Goal: Information Seeking & Learning: Learn about a topic

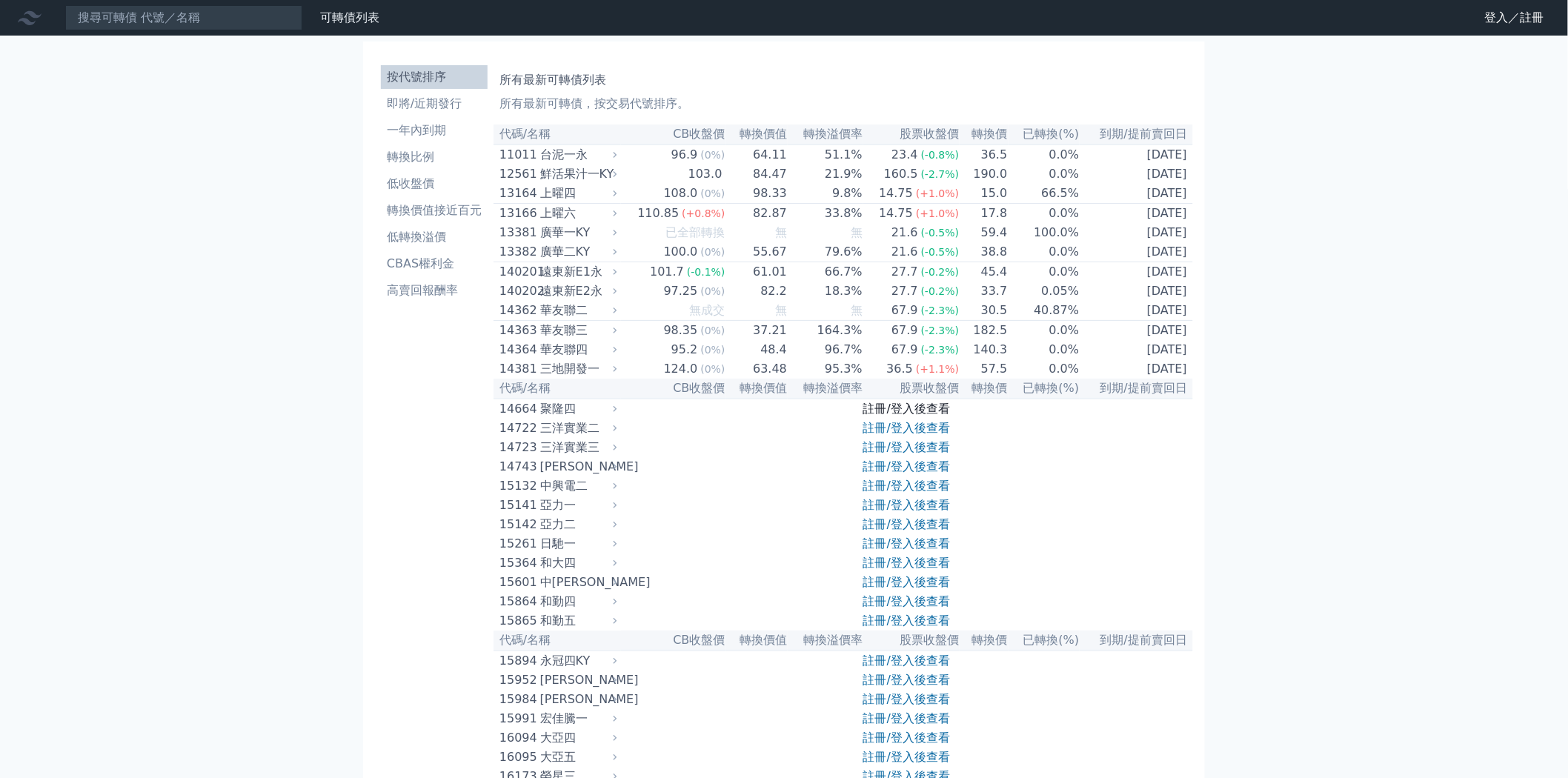
click at [906, 416] on link "註冊/登入後查看" at bounding box center [906, 408] width 87 height 14
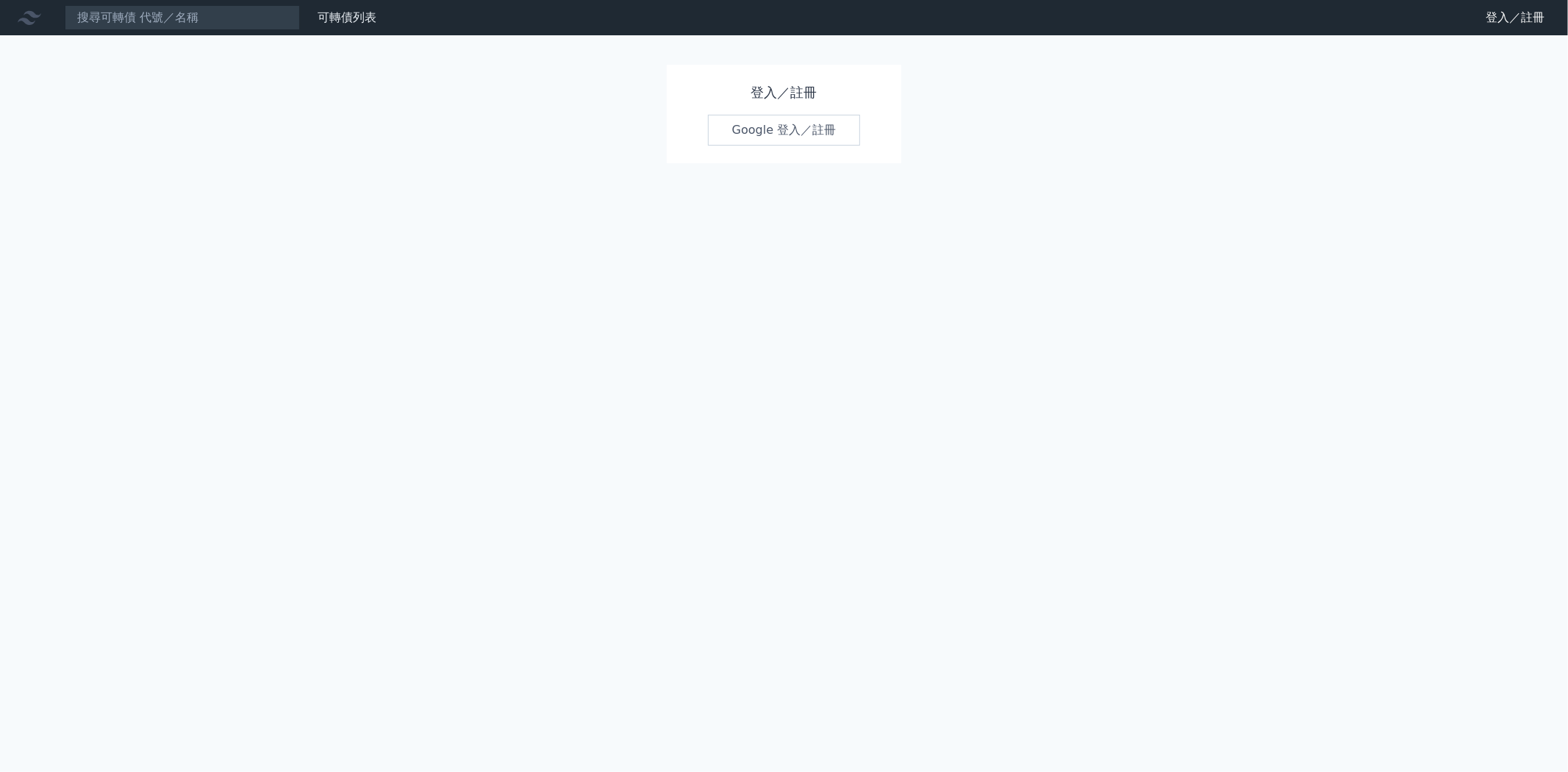
click at [809, 134] on link "Google 登入／註冊" at bounding box center [784, 130] width 153 height 31
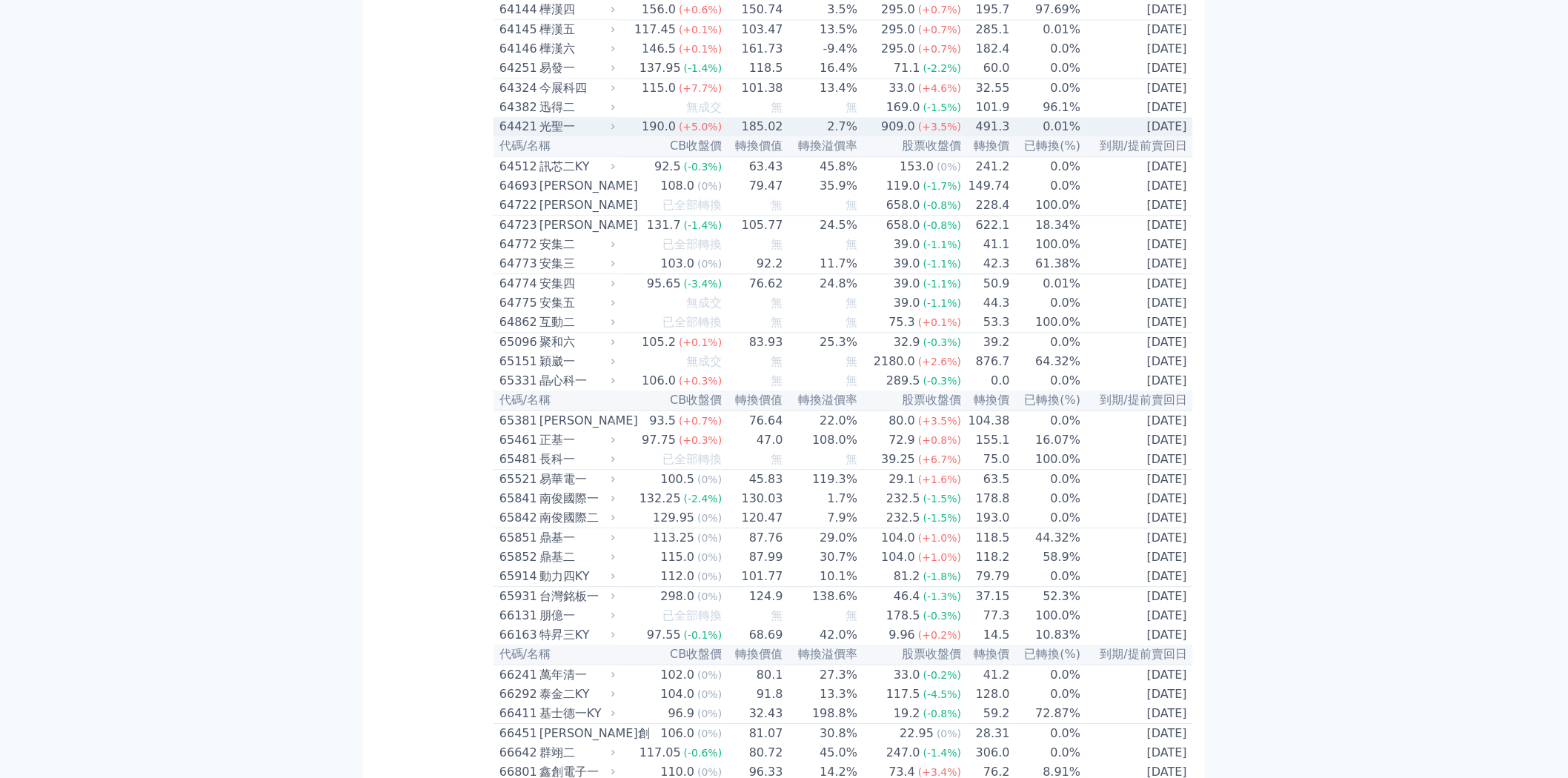
scroll to position [6090, 0]
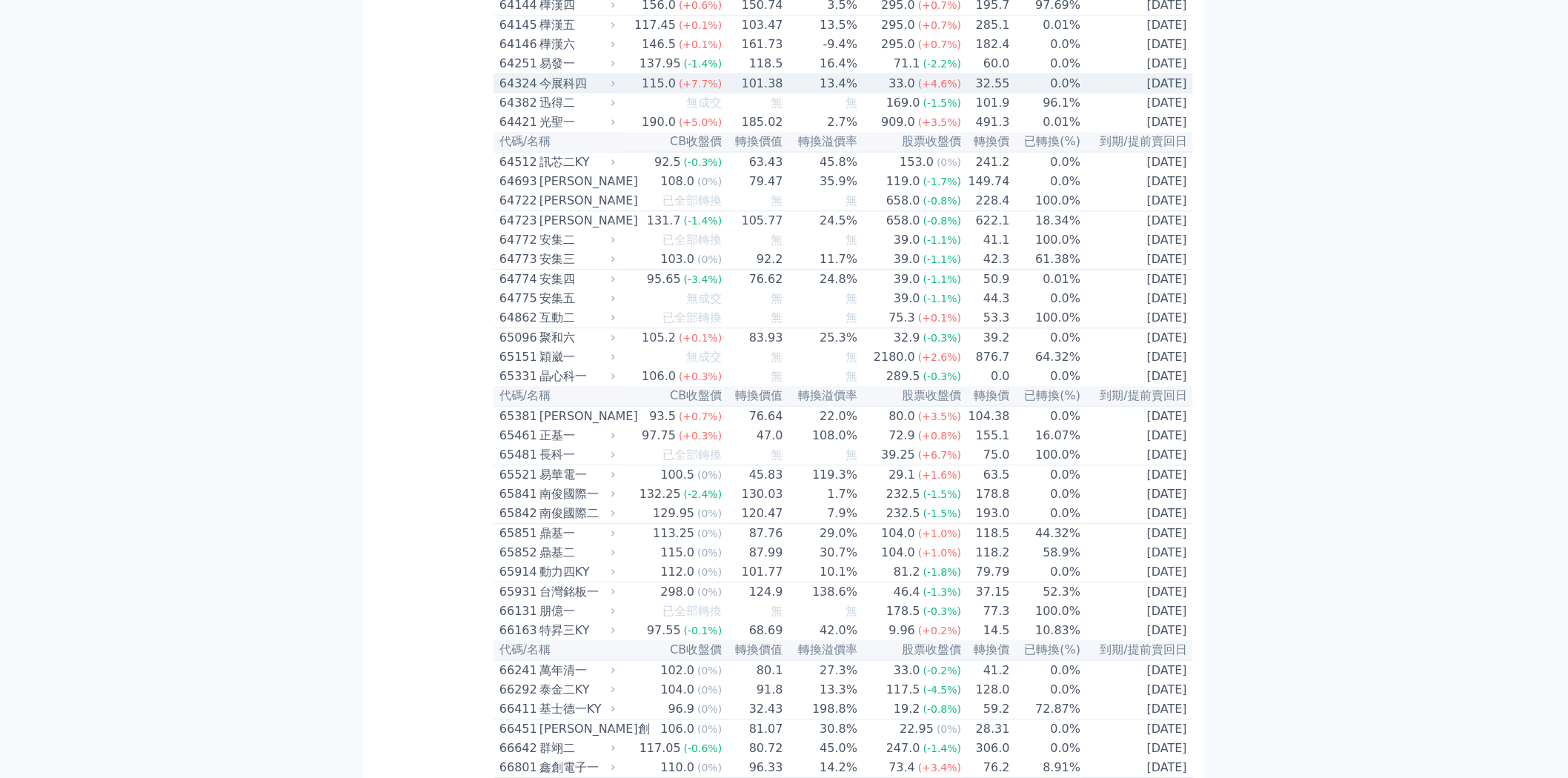
click at [690, 89] on span "(+7.7%)" at bounding box center [700, 84] width 43 height 12
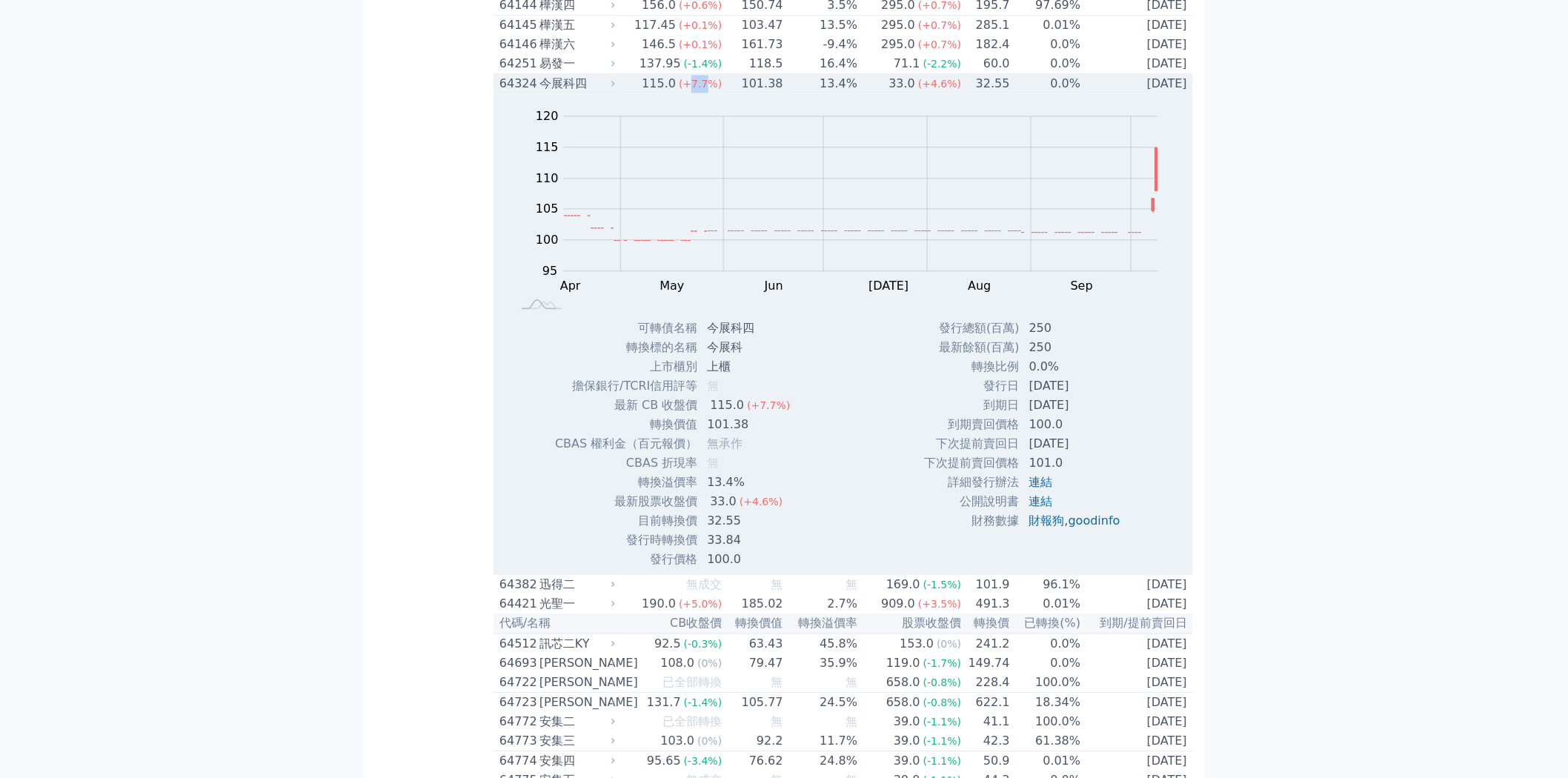
click at [690, 89] on span "(+7.7%)" at bounding box center [700, 84] width 43 height 12
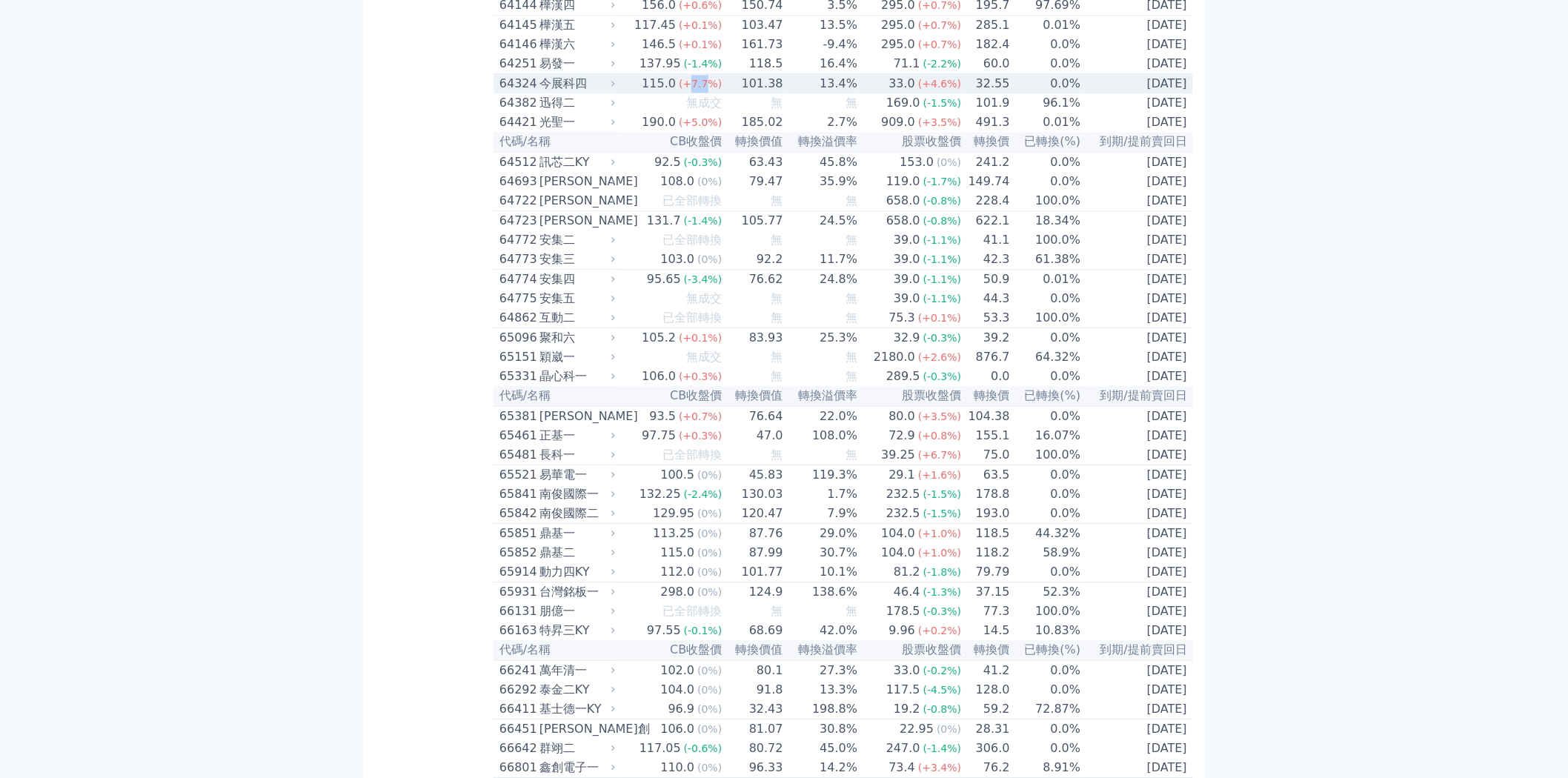
click at [690, 89] on span "(+7.7%)" at bounding box center [700, 84] width 43 height 12
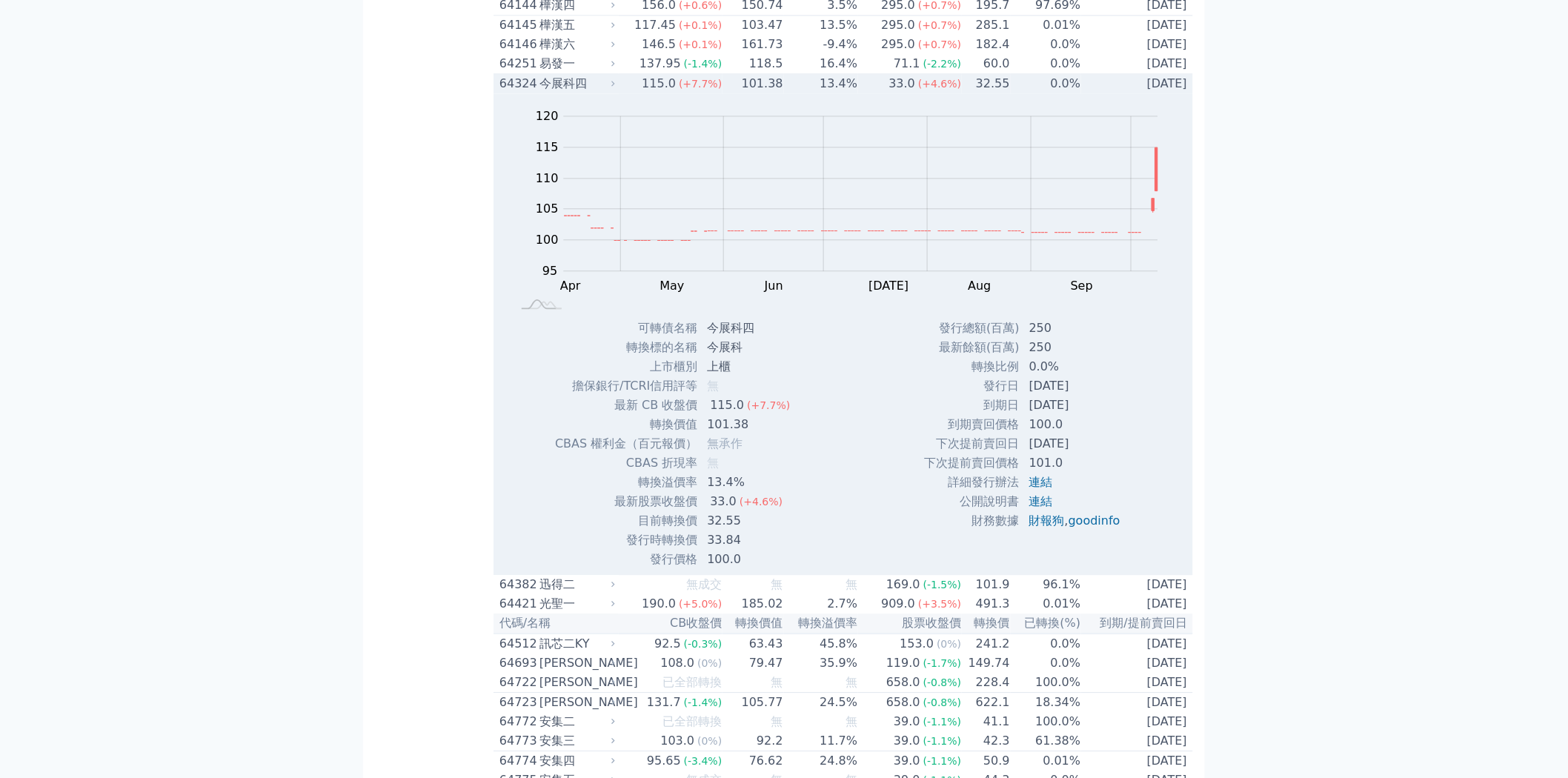
click at [690, 89] on span "(+7.7%)" at bounding box center [700, 84] width 43 height 12
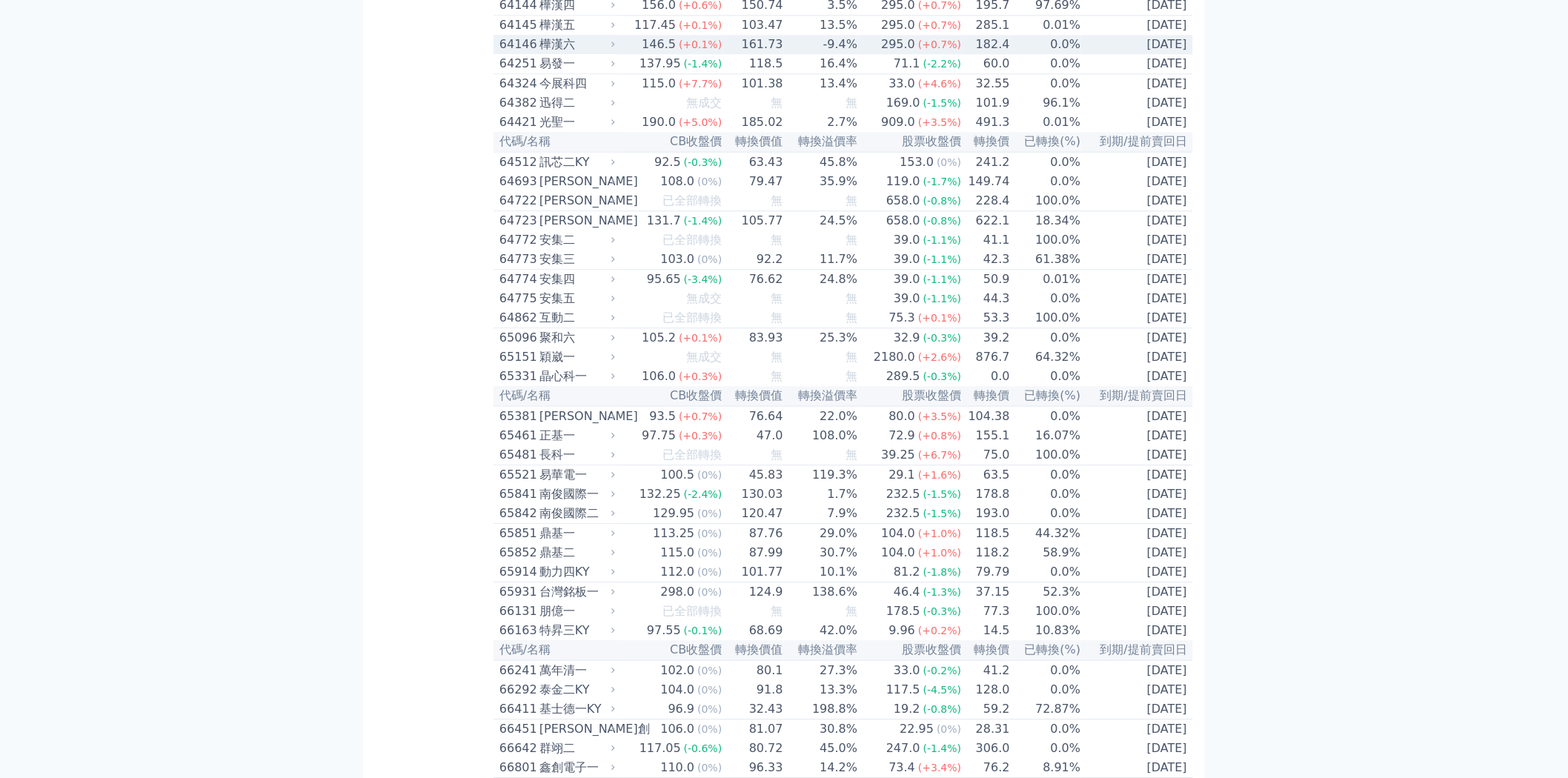
click at [693, 51] on span "(+0.1%)" at bounding box center [700, 45] width 43 height 12
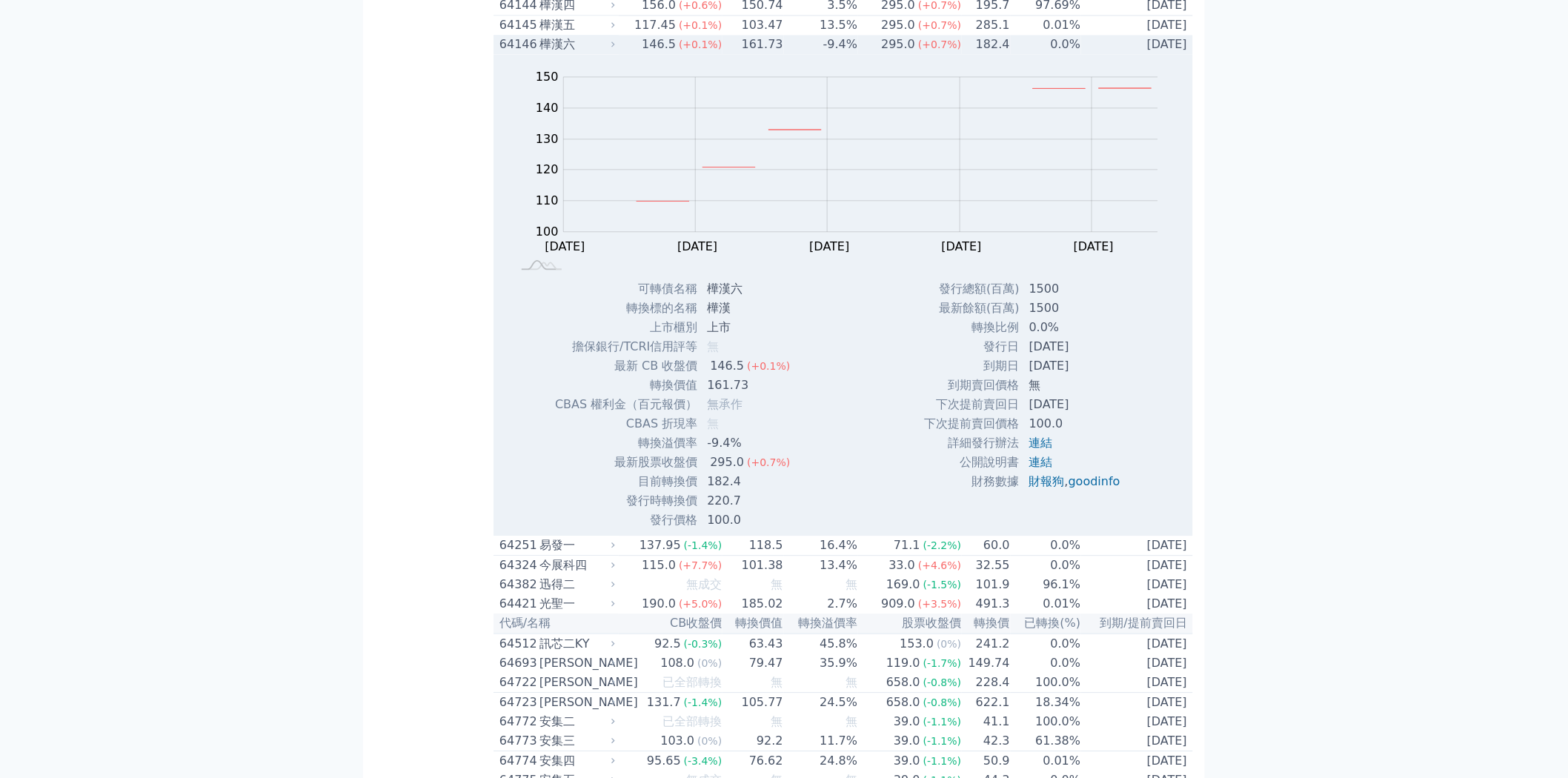
click at [691, 51] on span "(+0.1%)" at bounding box center [700, 45] width 43 height 12
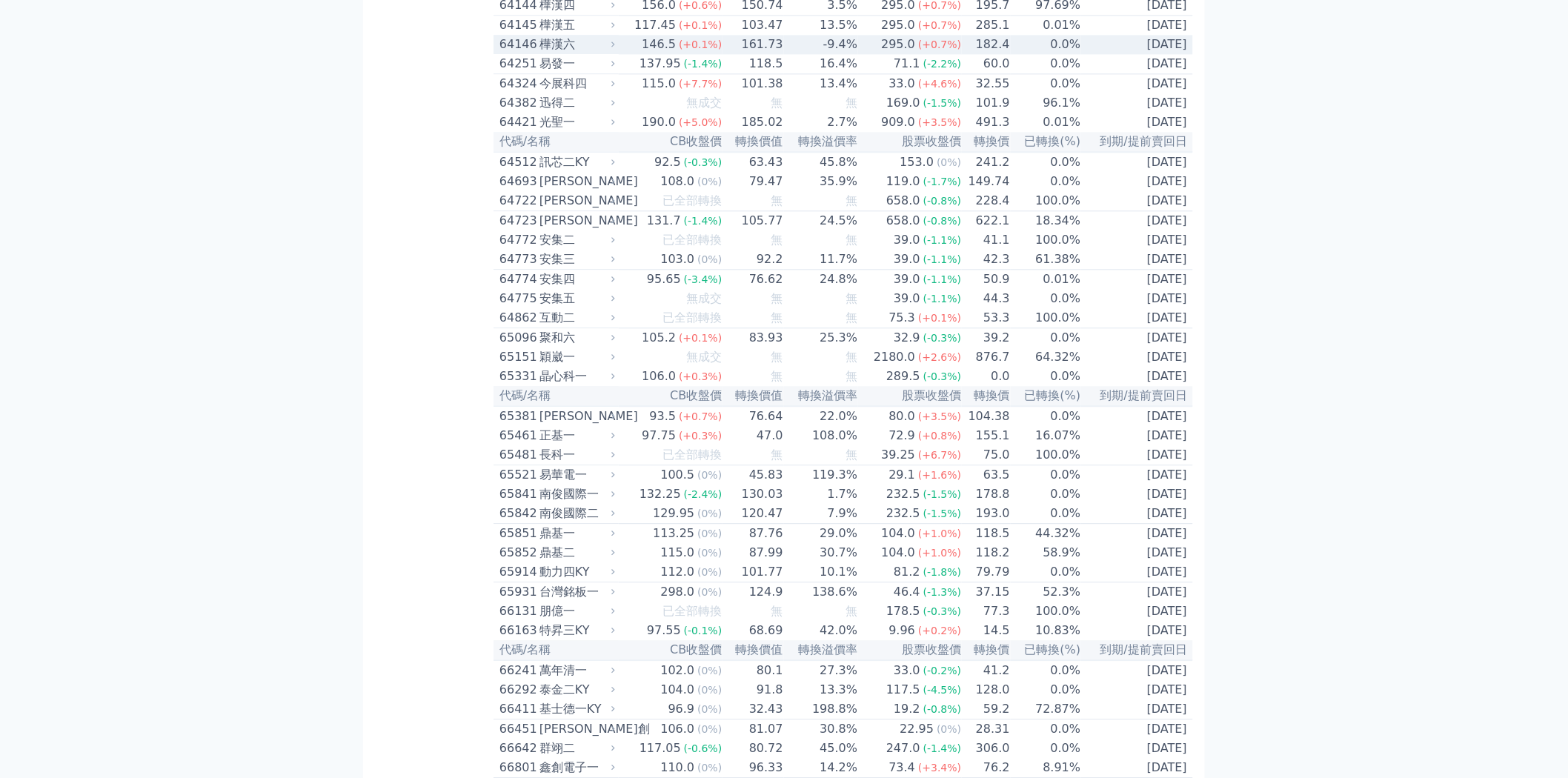
click at [691, 51] on span "(+0.1%)" at bounding box center [700, 45] width 43 height 12
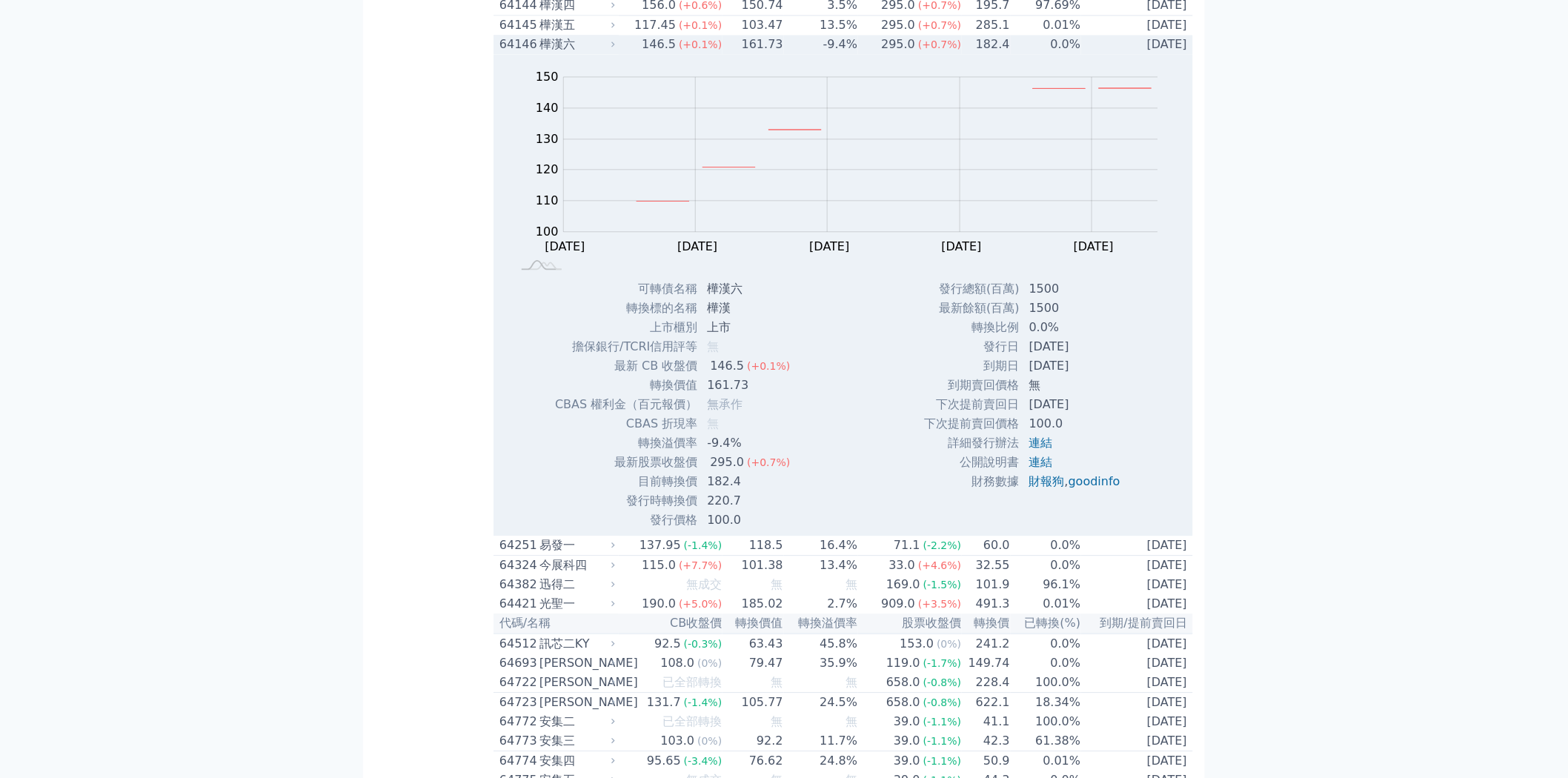
click at [691, 51] on span "(+0.1%)" at bounding box center [700, 45] width 43 height 12
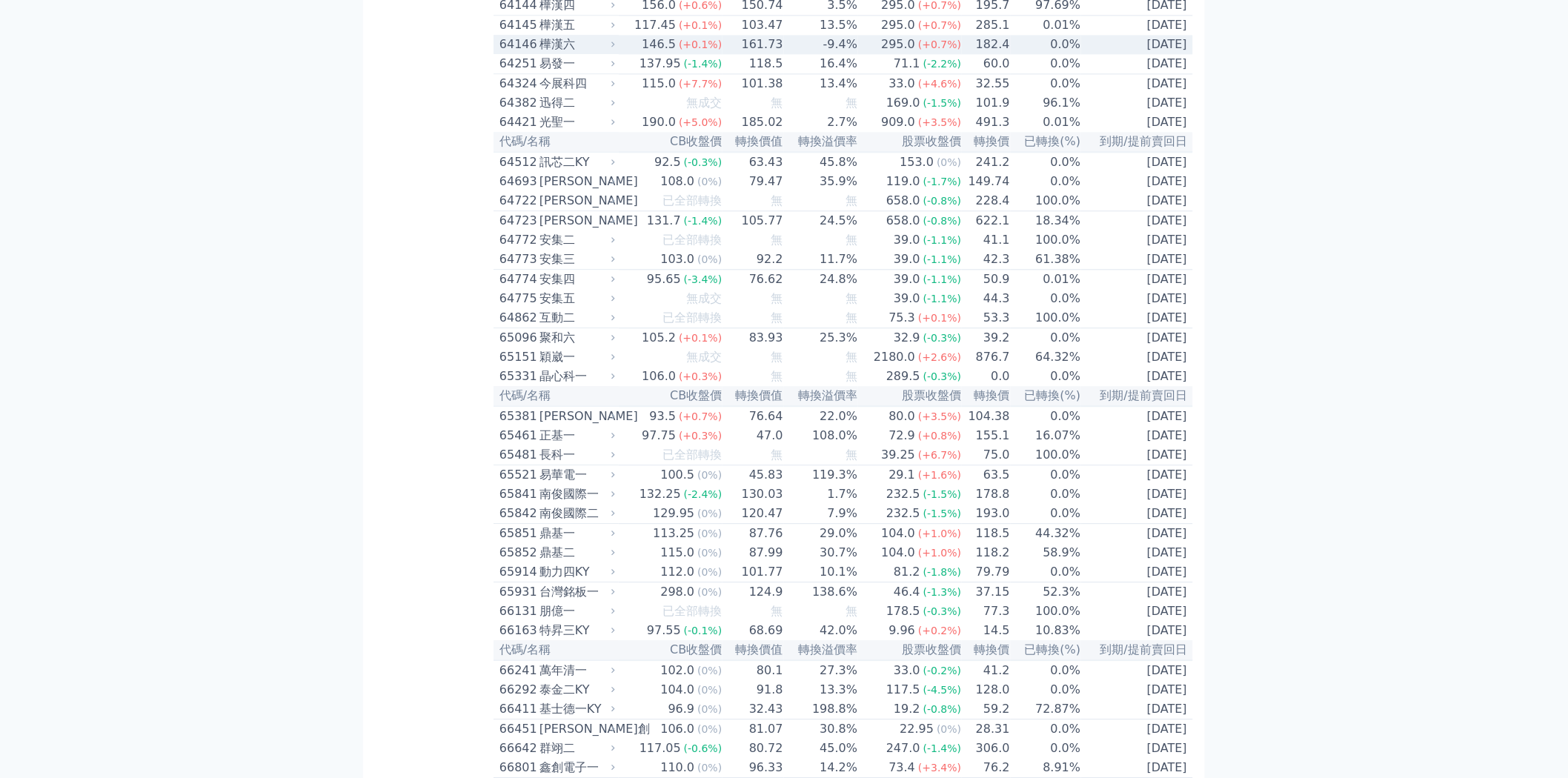
click at [691, 51] on span "(+0.1%)" at bounding box center [700, 45] width 43 height 12
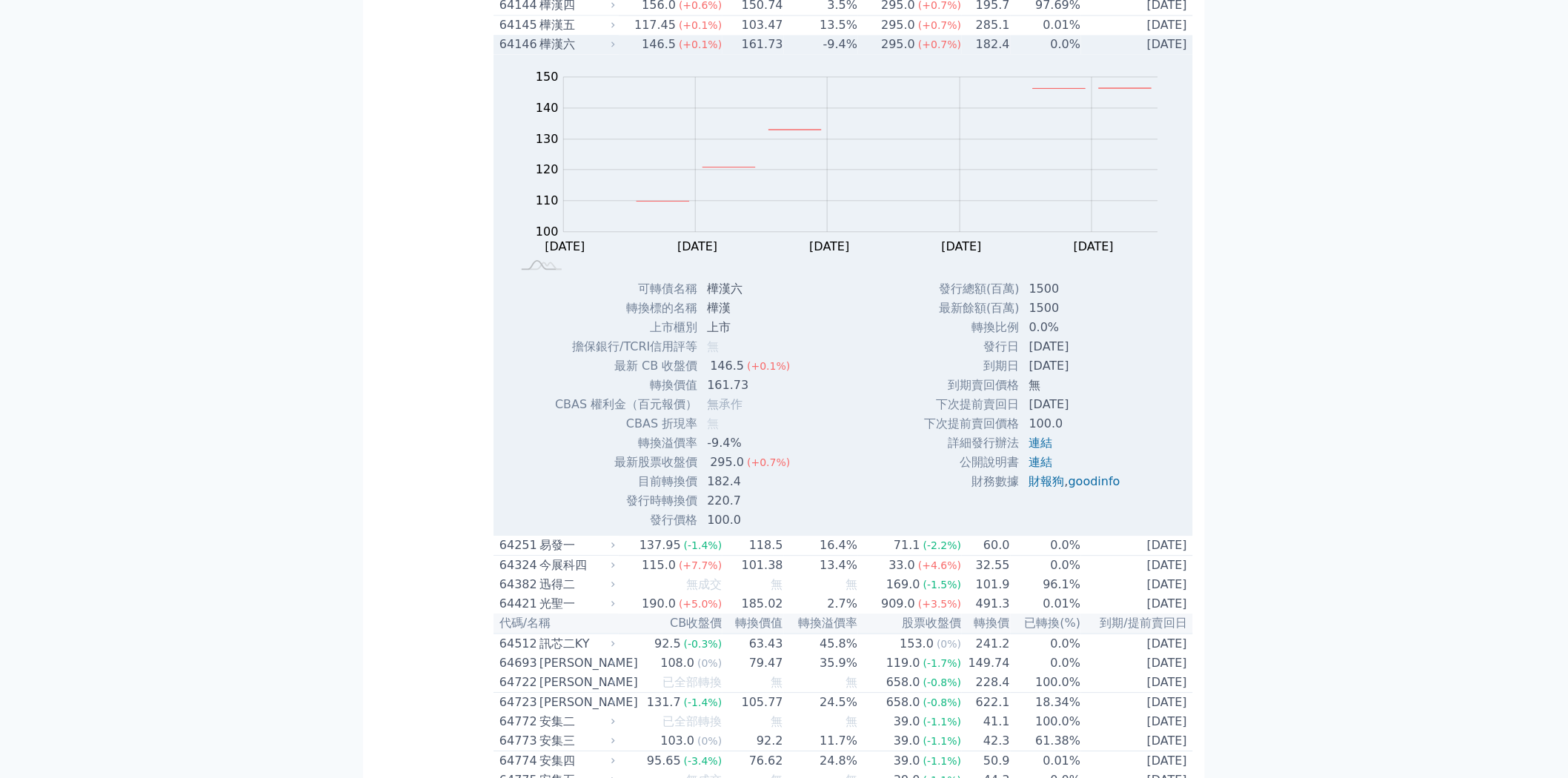
click at [691, 51] on span "(+0.1%)" at bounding box center [700, 45] width 43 height 12
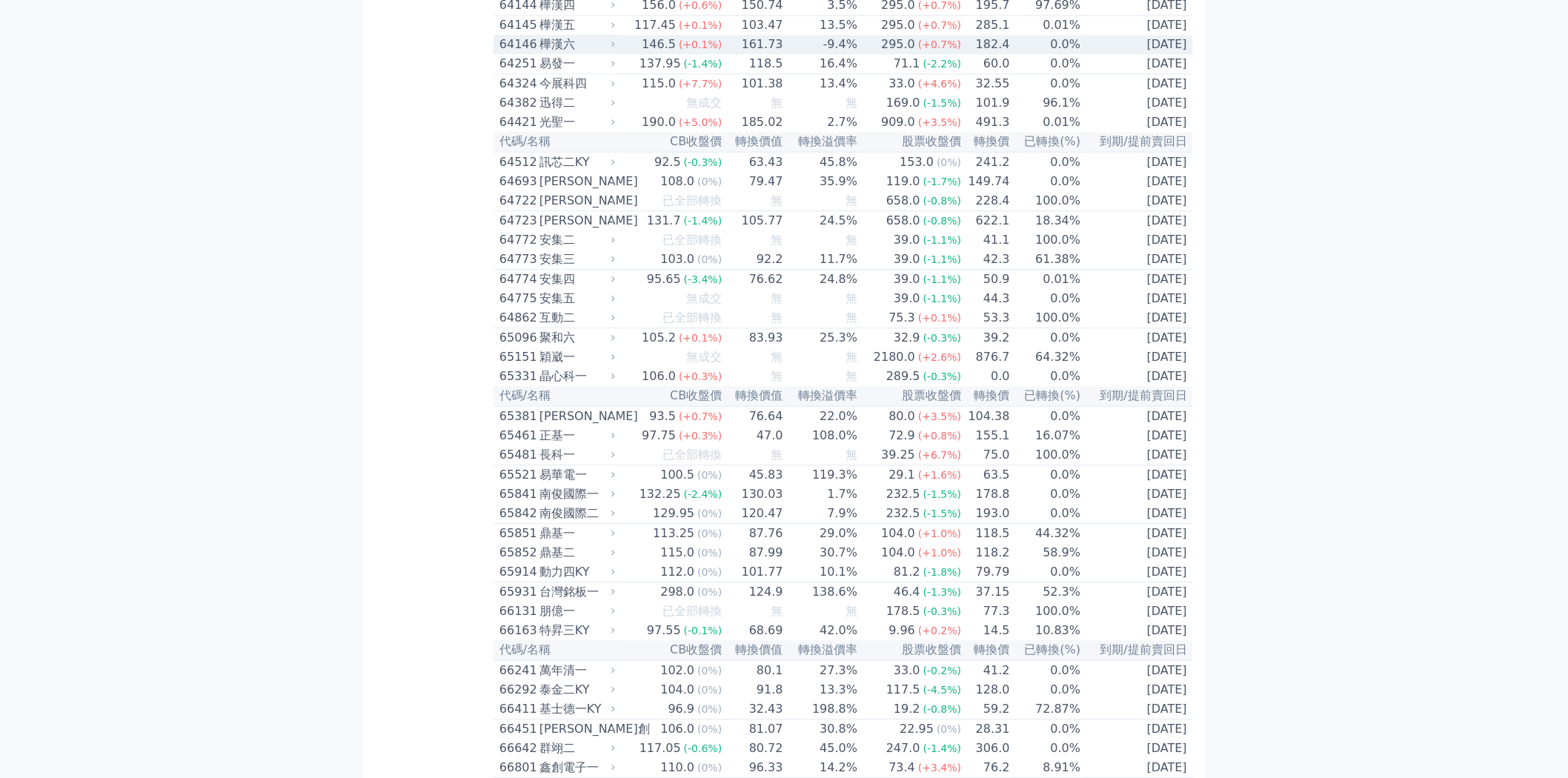
click at [691, 51] on span "(+0.1%)" at bounding box center [700, 45] width 43 height 12
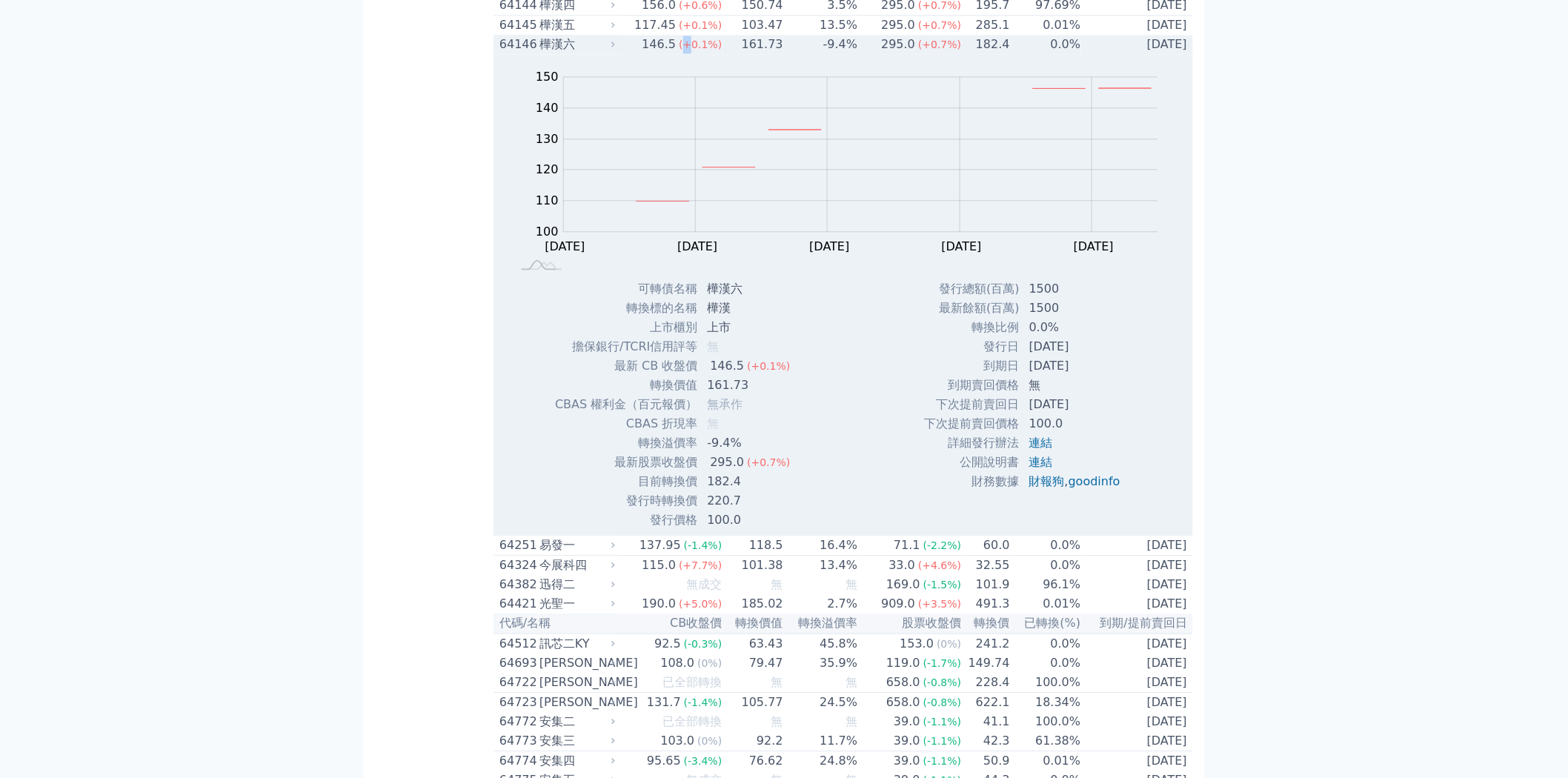
click at [684, 51] on span "(+0.1%)" at bounding box center [700, 45] width 43 height 12
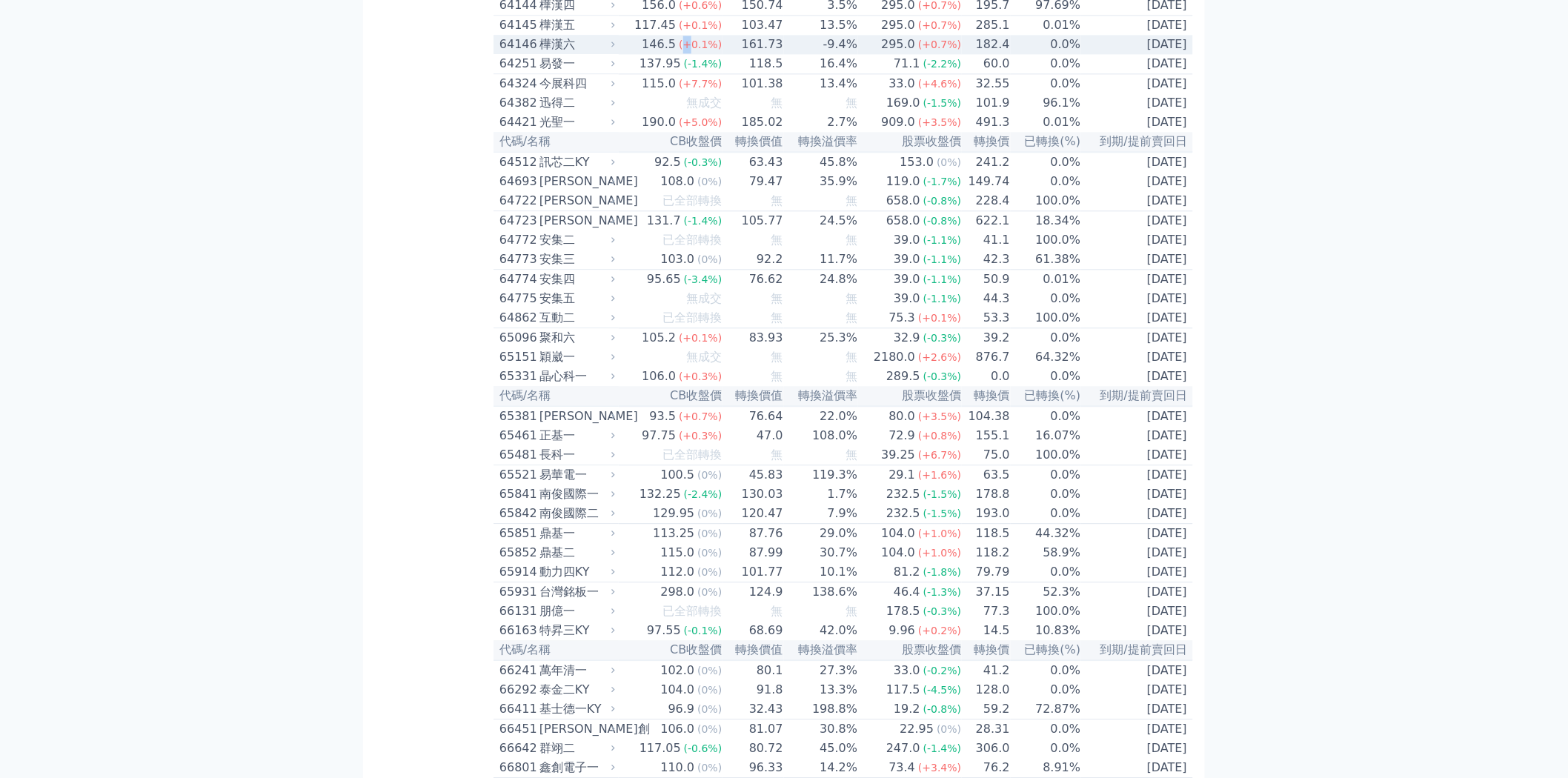
click at [684, 51] on span "(+0.1%)" at bounding box center [700, 45] width 43 height 12
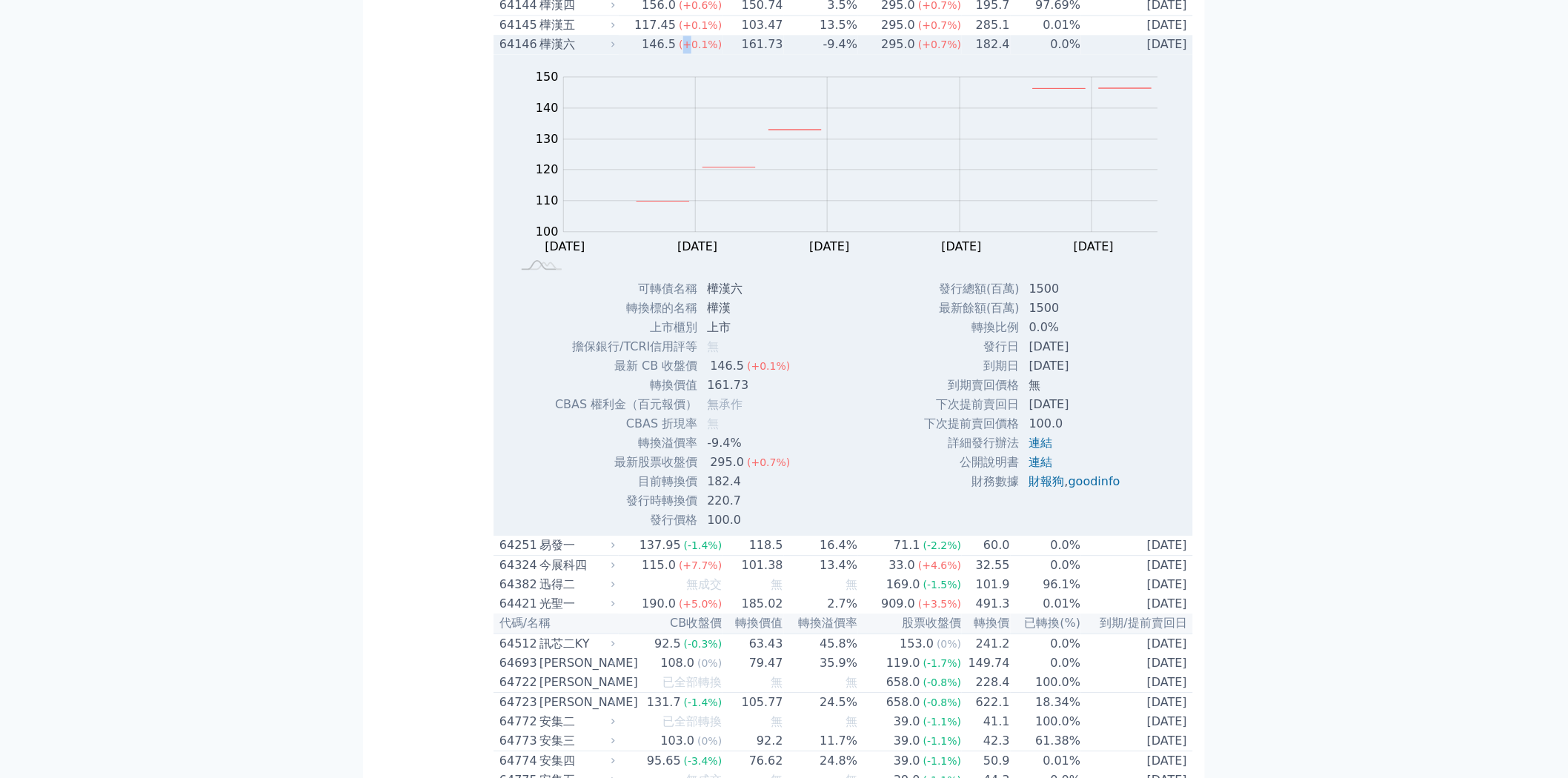
click at [684, 51] on span "(+0.1%)" at bounding box center [700, 45] width 43 height 12
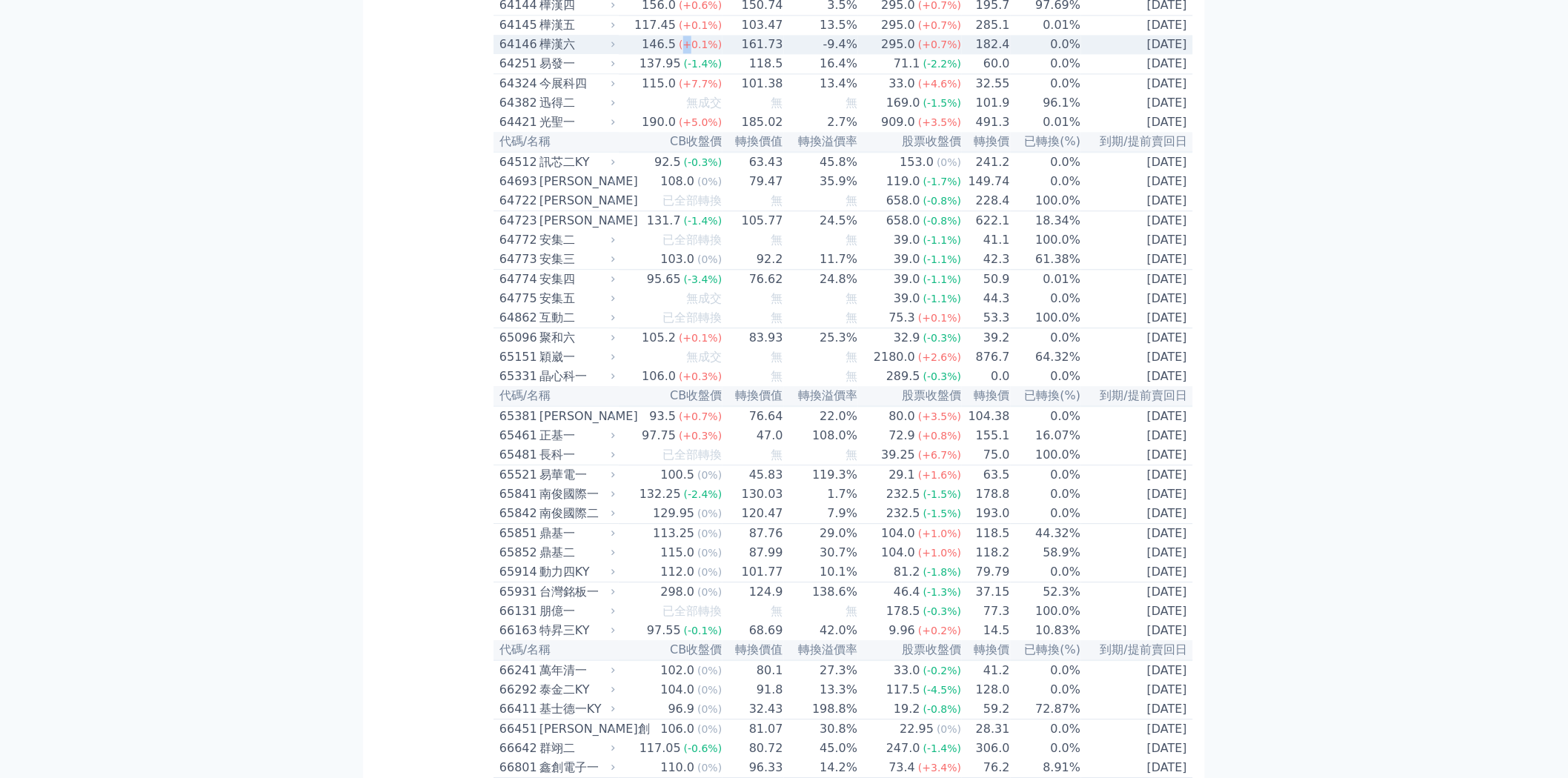
click at [684, 51] on span "(+0.1%)" at bounding box center [700, 45] width 43 height 12
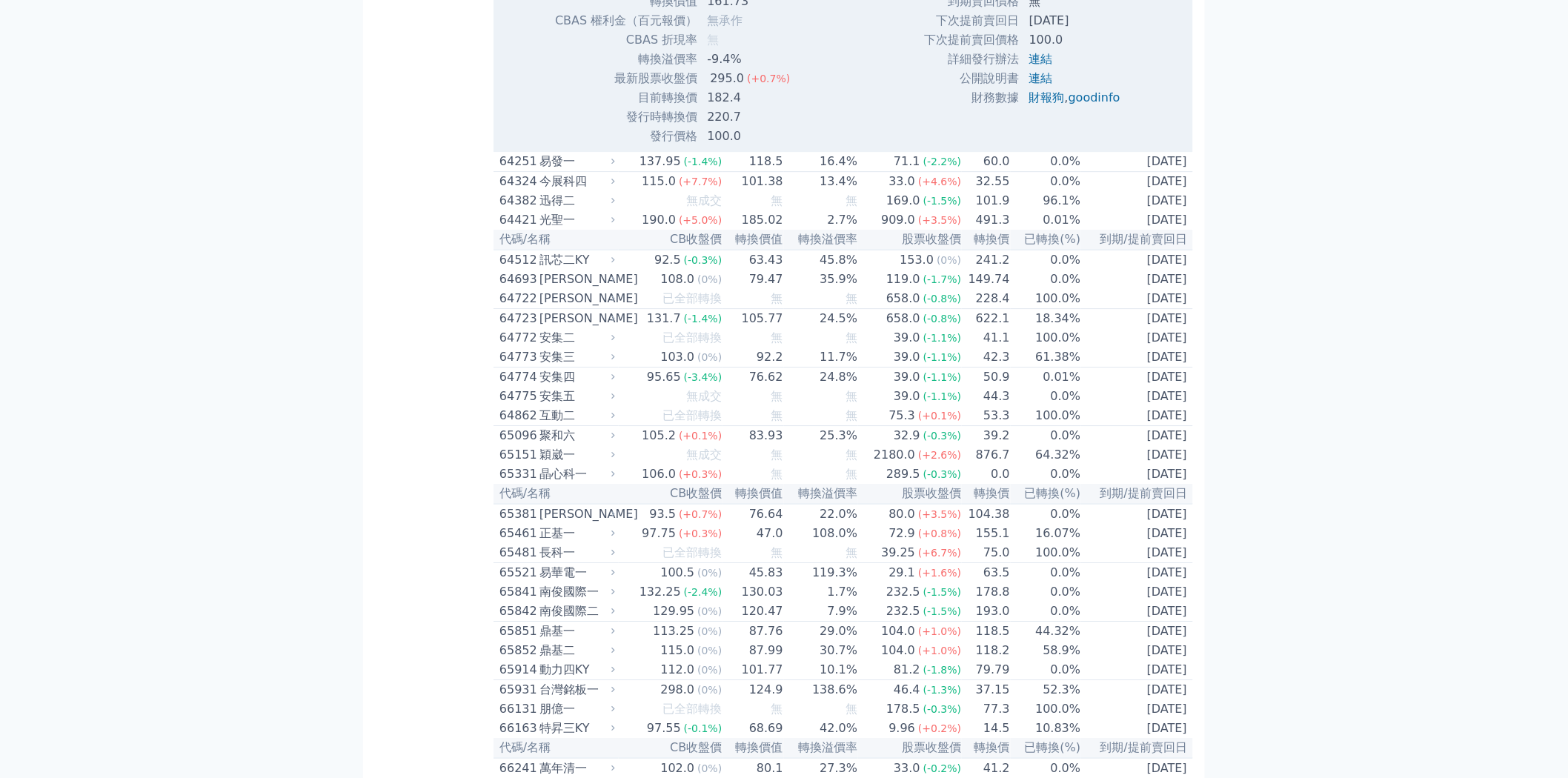
scroll to position [6501, 0]
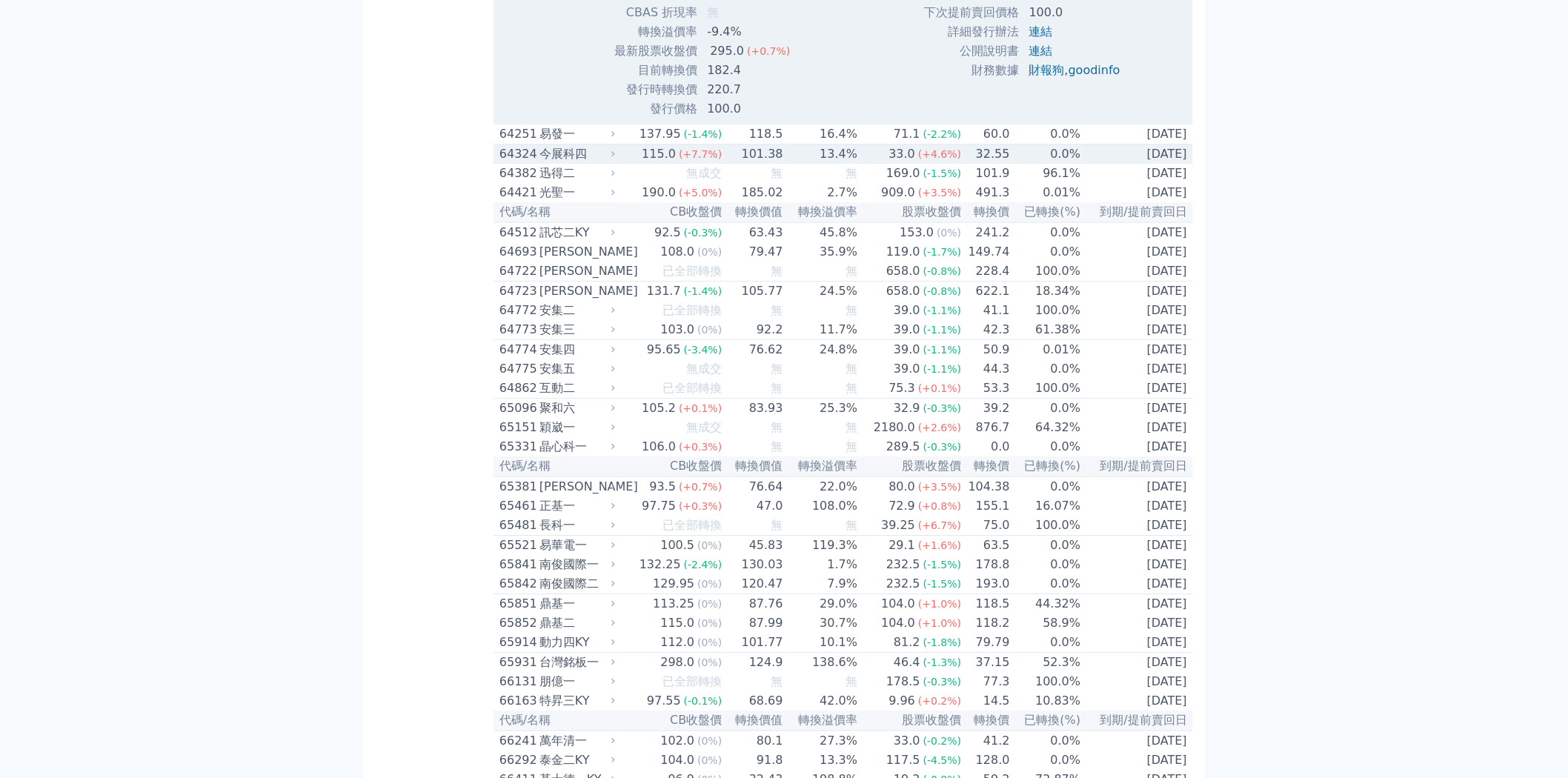
click at [771, 164] on td "101.38" at bounding box center [753, 154] width 61 height 20
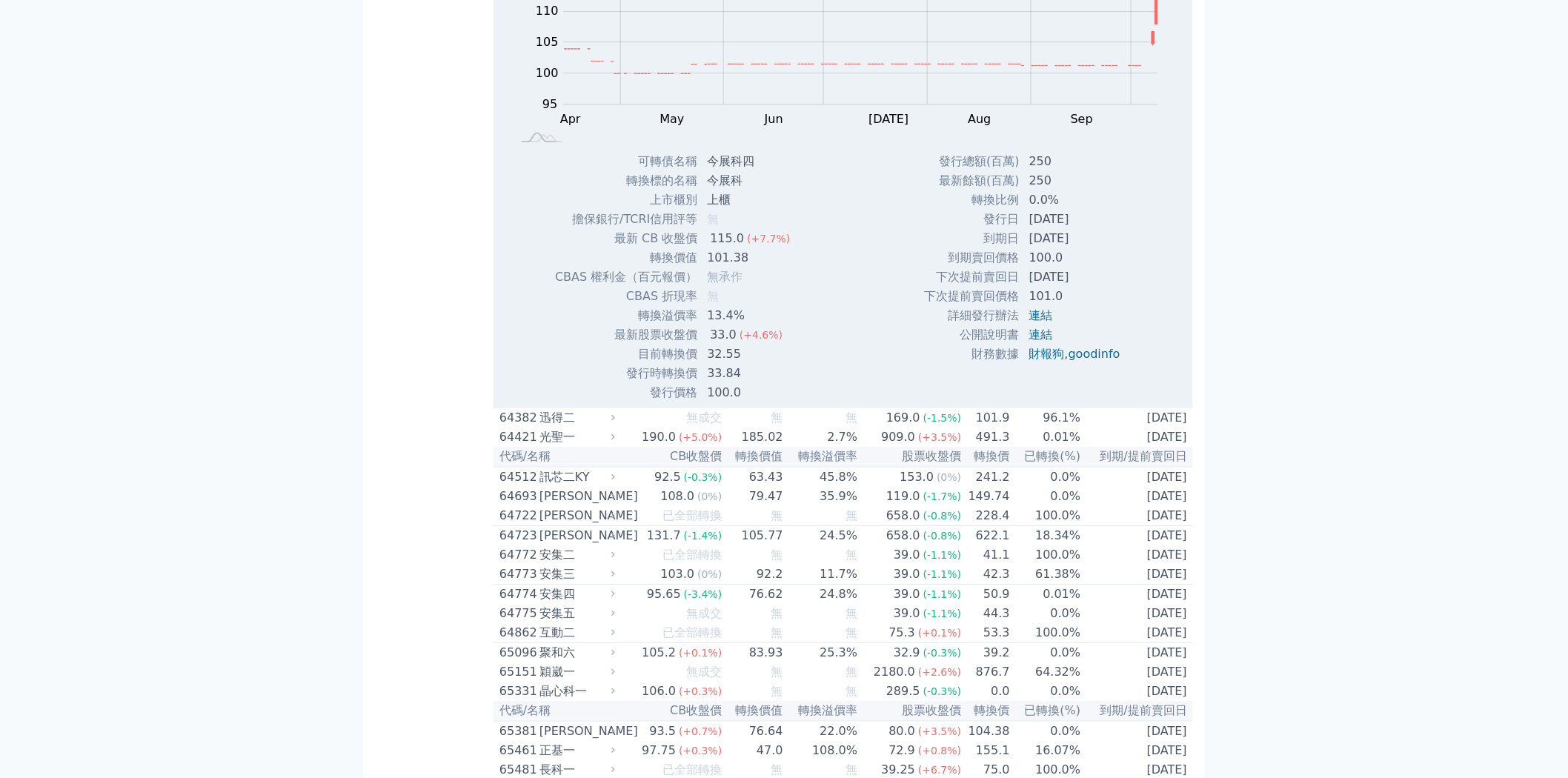
scroll to position [6831, 0]
